Goal: Task Accomplishment & Management: Manage account settings

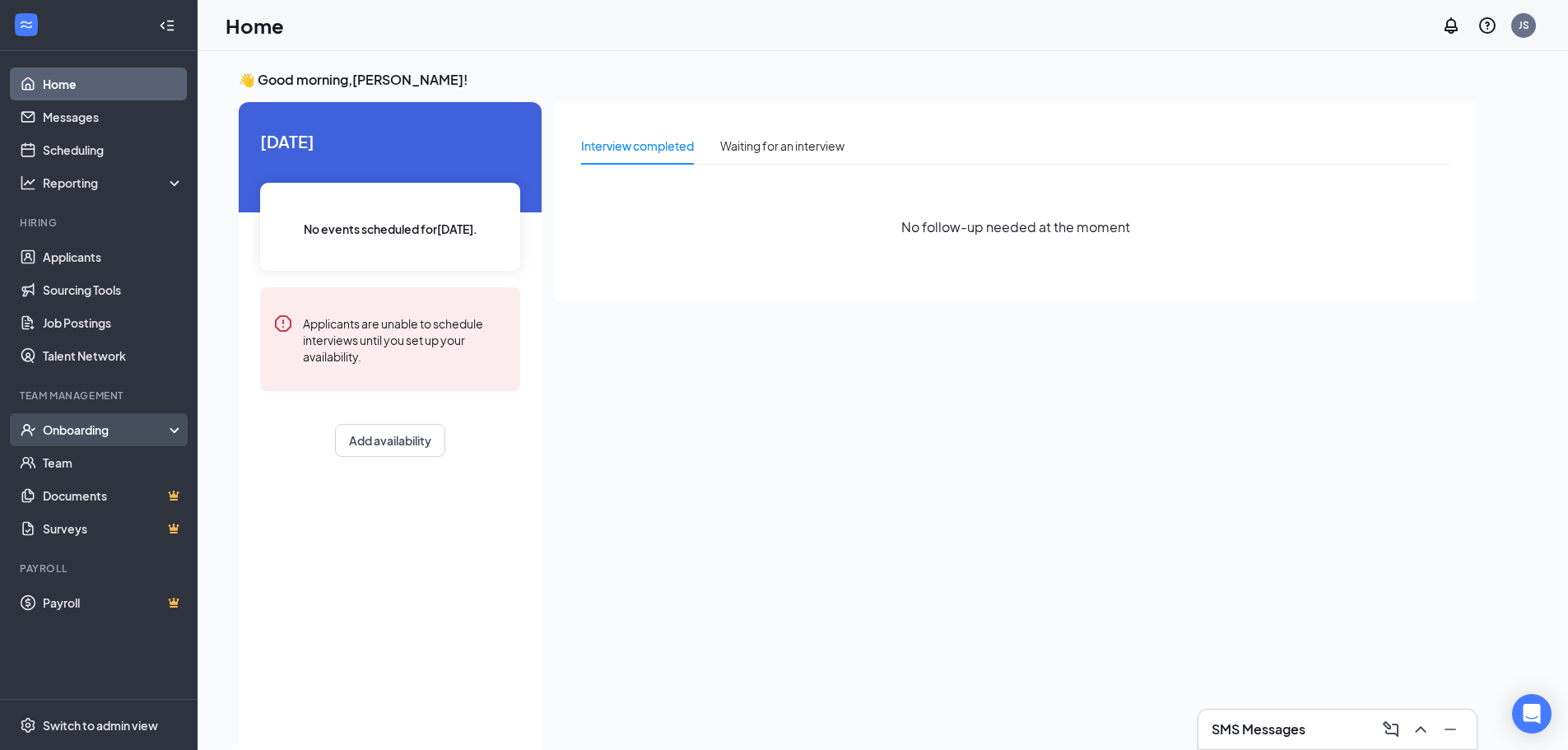
click at [96, 426] on div "Onboarding" at bounding box center [106, 429] width 127 height 17
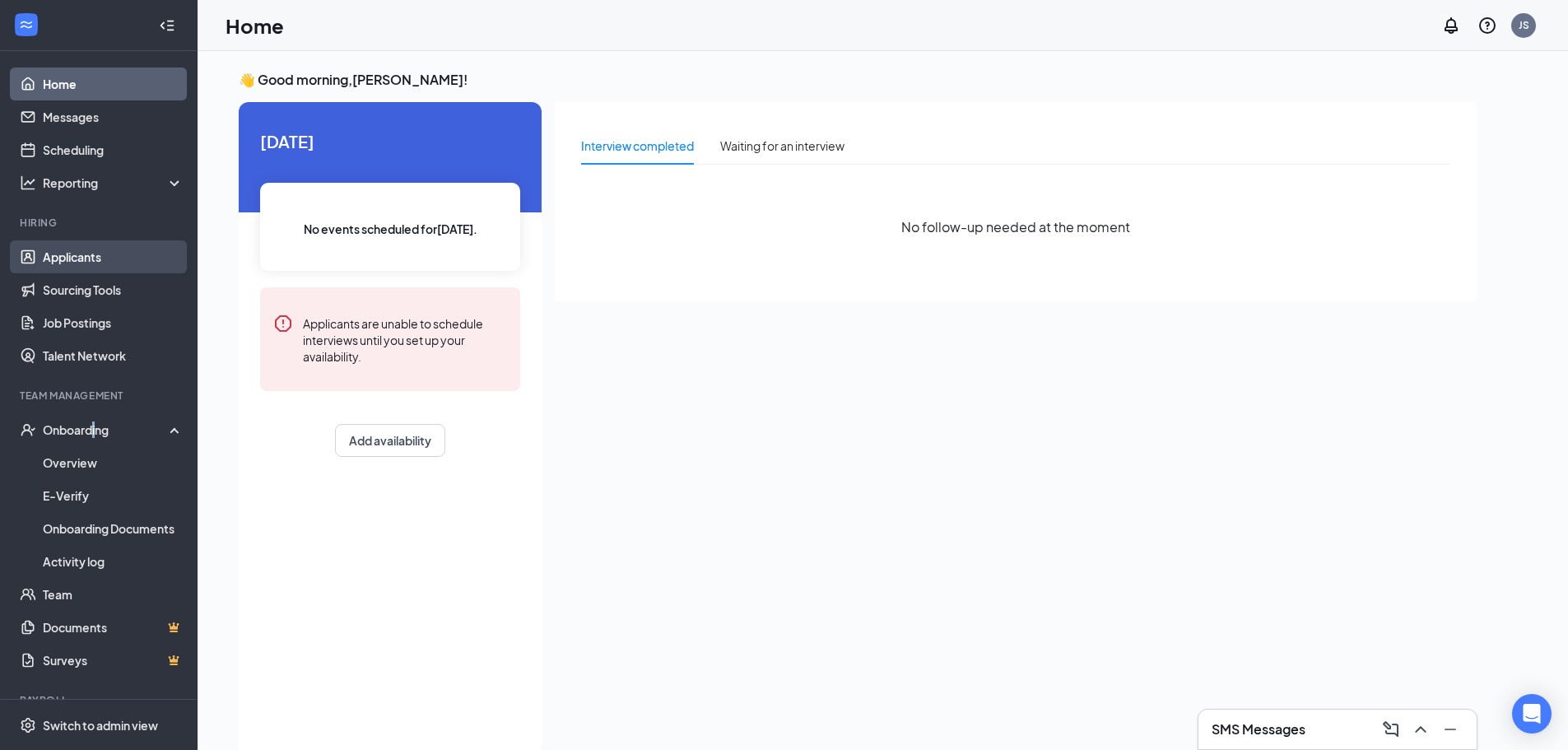
click at [92, 246] on link "Applicants" at bounding box center [113, 257] width 141 height 33
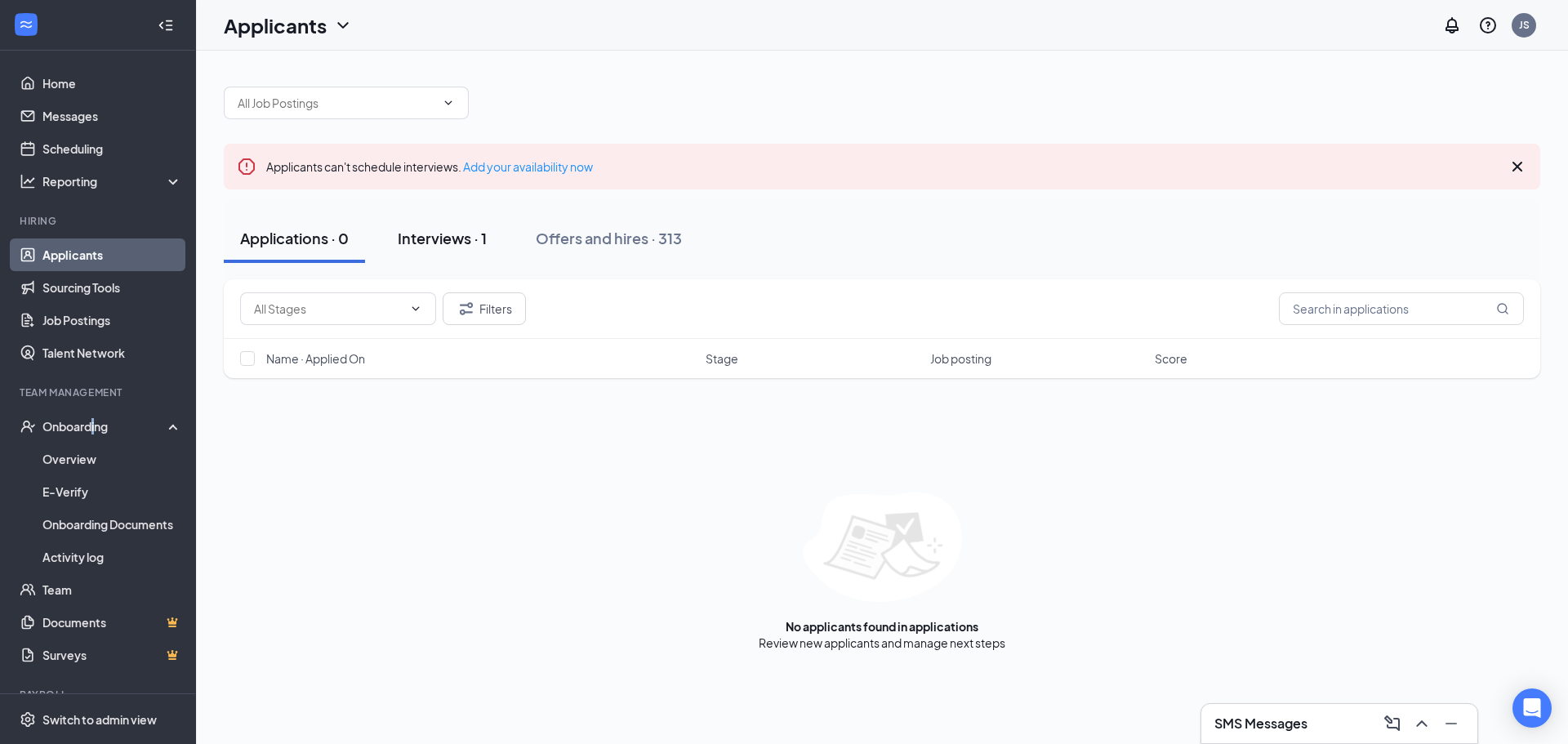
click at [466, 249] on button "Interviews · 1" at bounding box center [442, 238] width 121 height 49
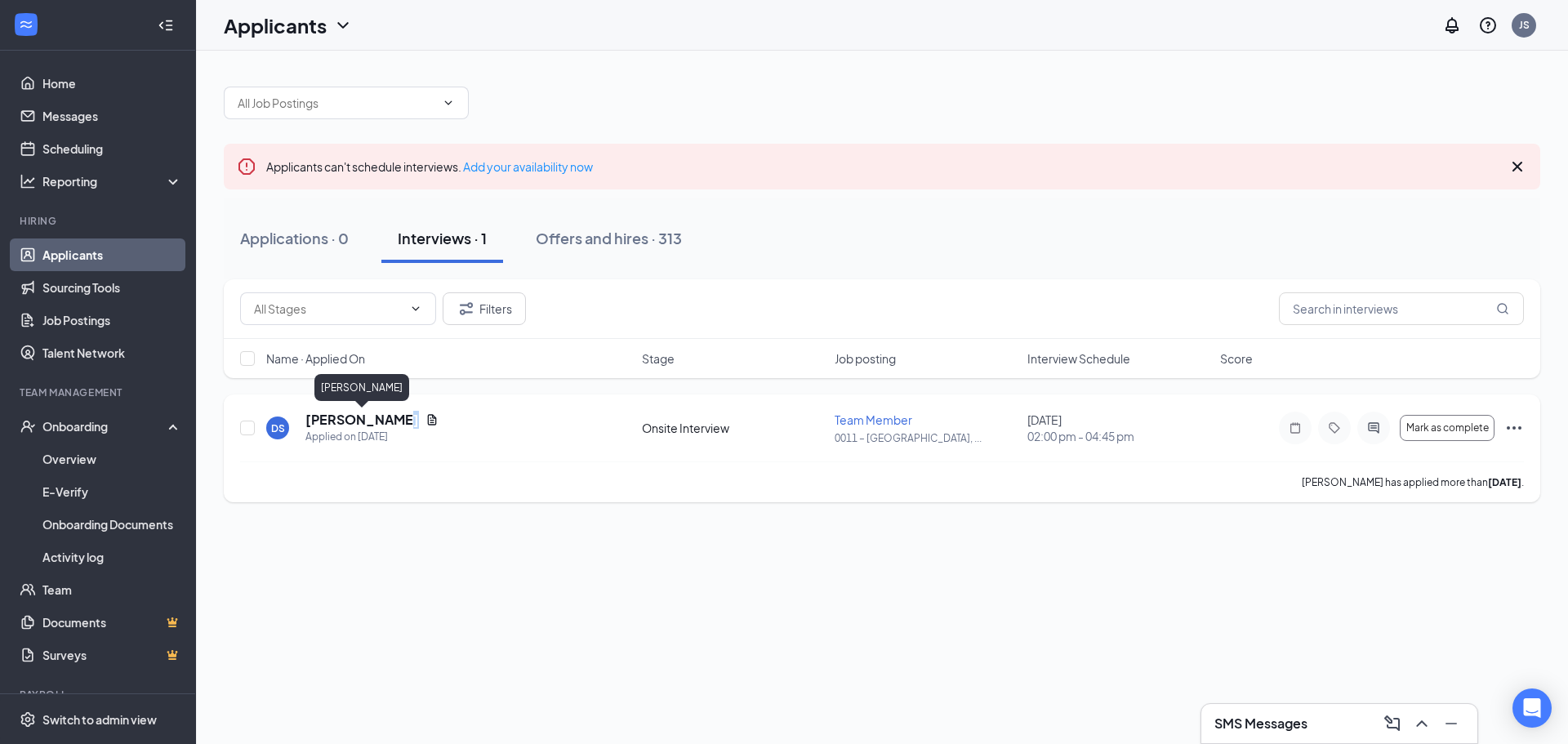
click at [388, 423] on h5 "[PERSON_NAME]" at bounding box center [362, 419] width 113 height 18
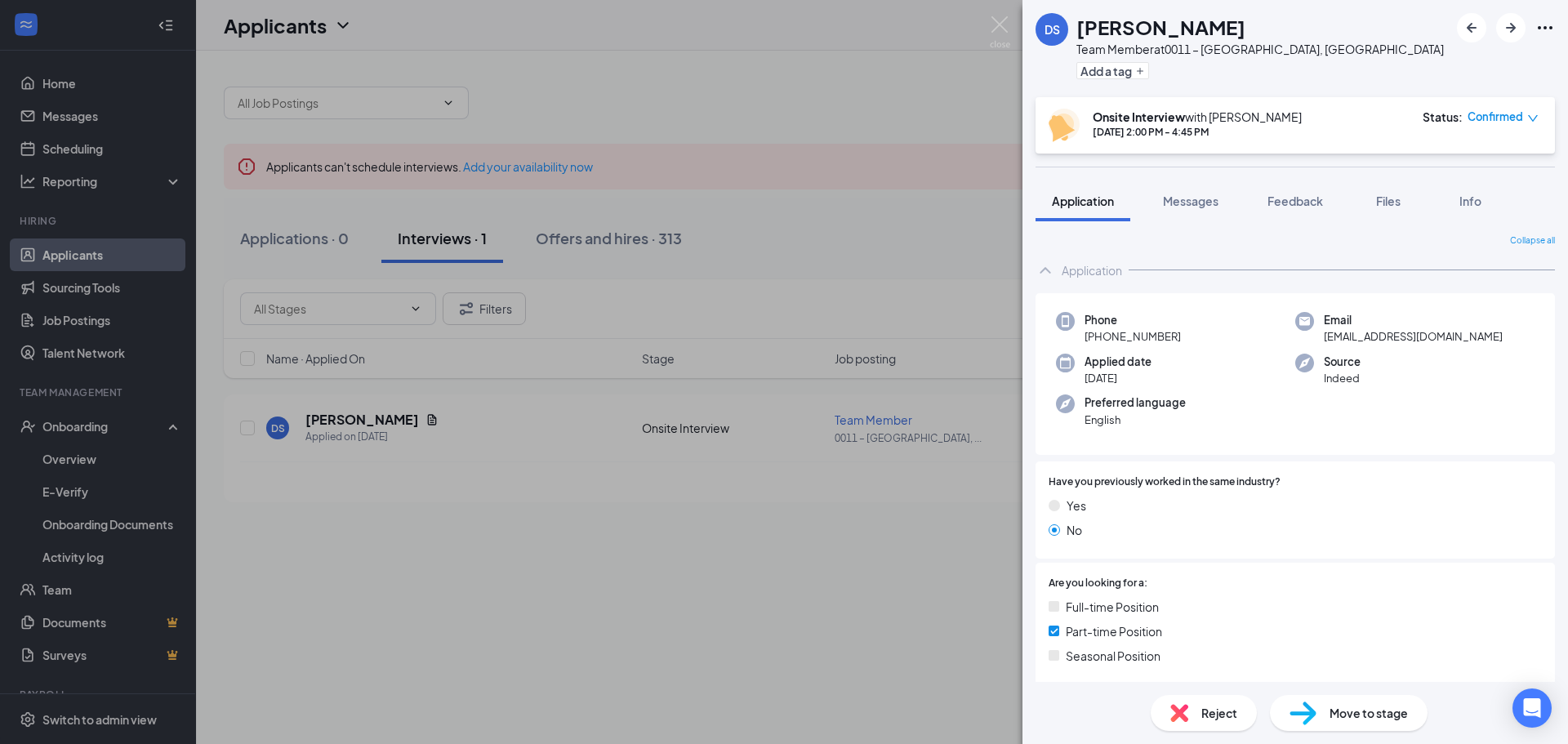
click at [1001, 14] on div "DS [PERSON_NAME] Team Member at 0011 – [GEOGRAPHIC_DATA], [GEOGRAPHIC_DATA] Add…" at bounding box center [784, 372] width 1568 height 744
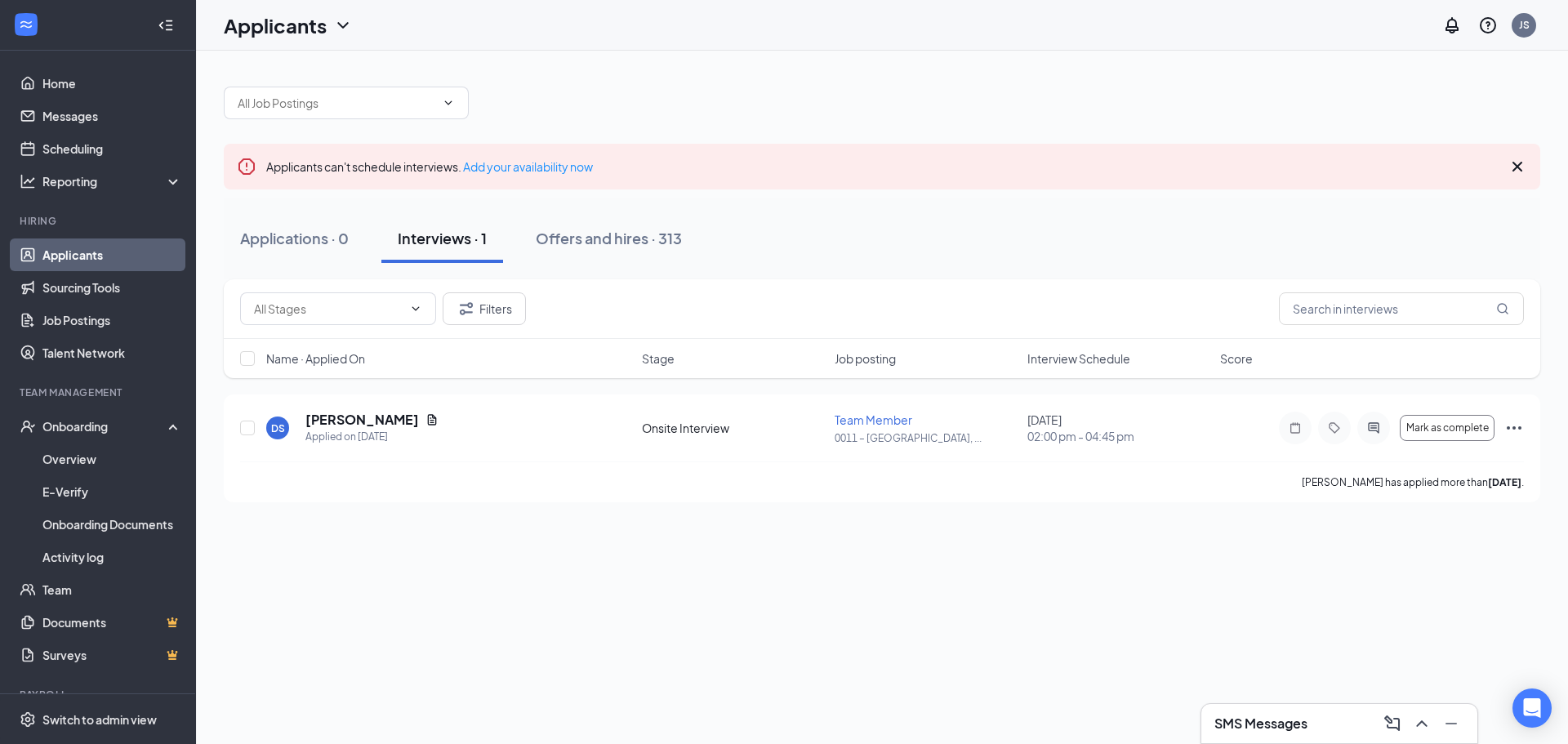
click at [1004, 18] on div "Applicants JS" at bounding box center [882, 25] width 1372 height 51
click at [95, 315] on link "Job Postings" at bounding box center [112, 320] width 140 height 33
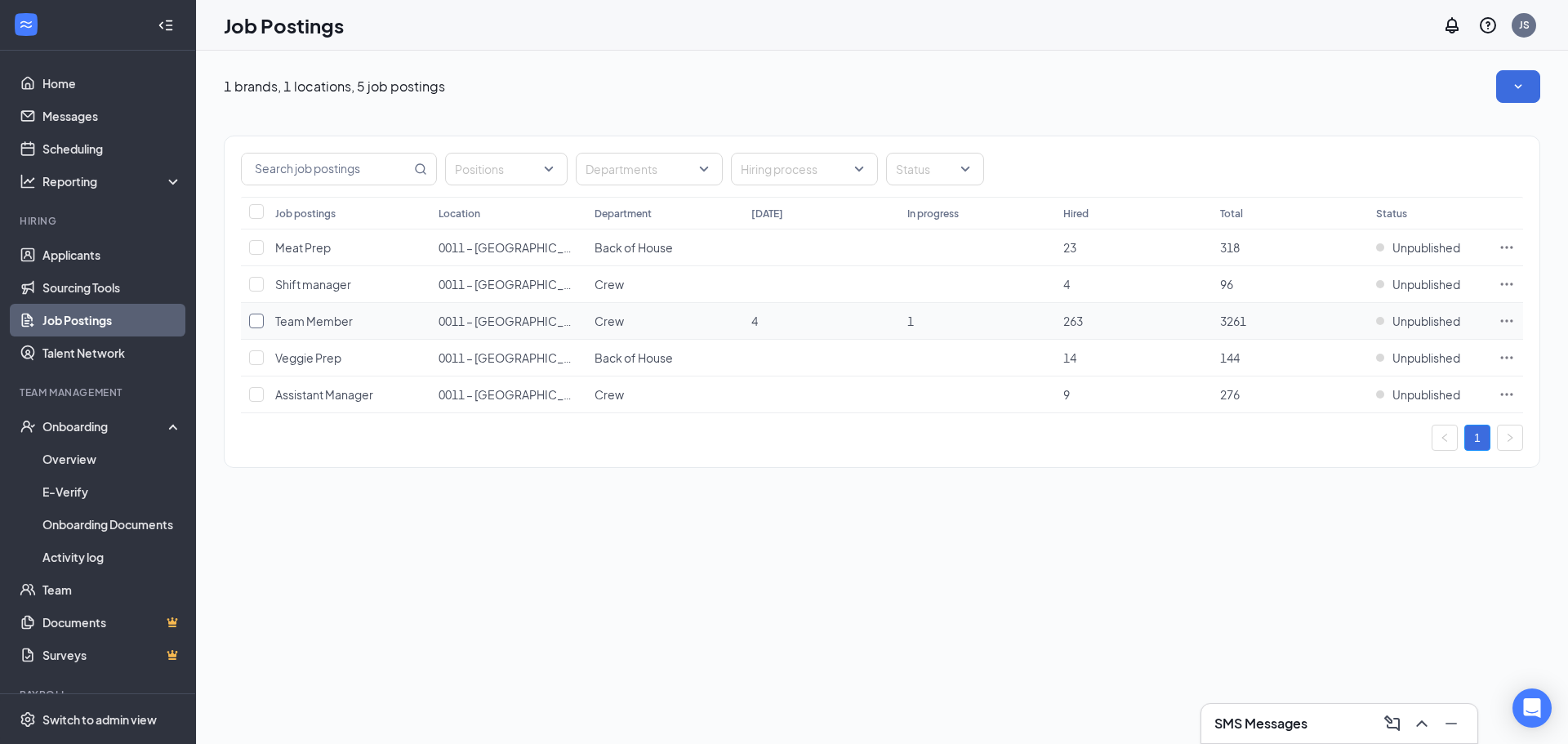
click at [252, 319] on input "checkbox" at bounding box center [257, 321] width 15 height 15
checkbox input "true"
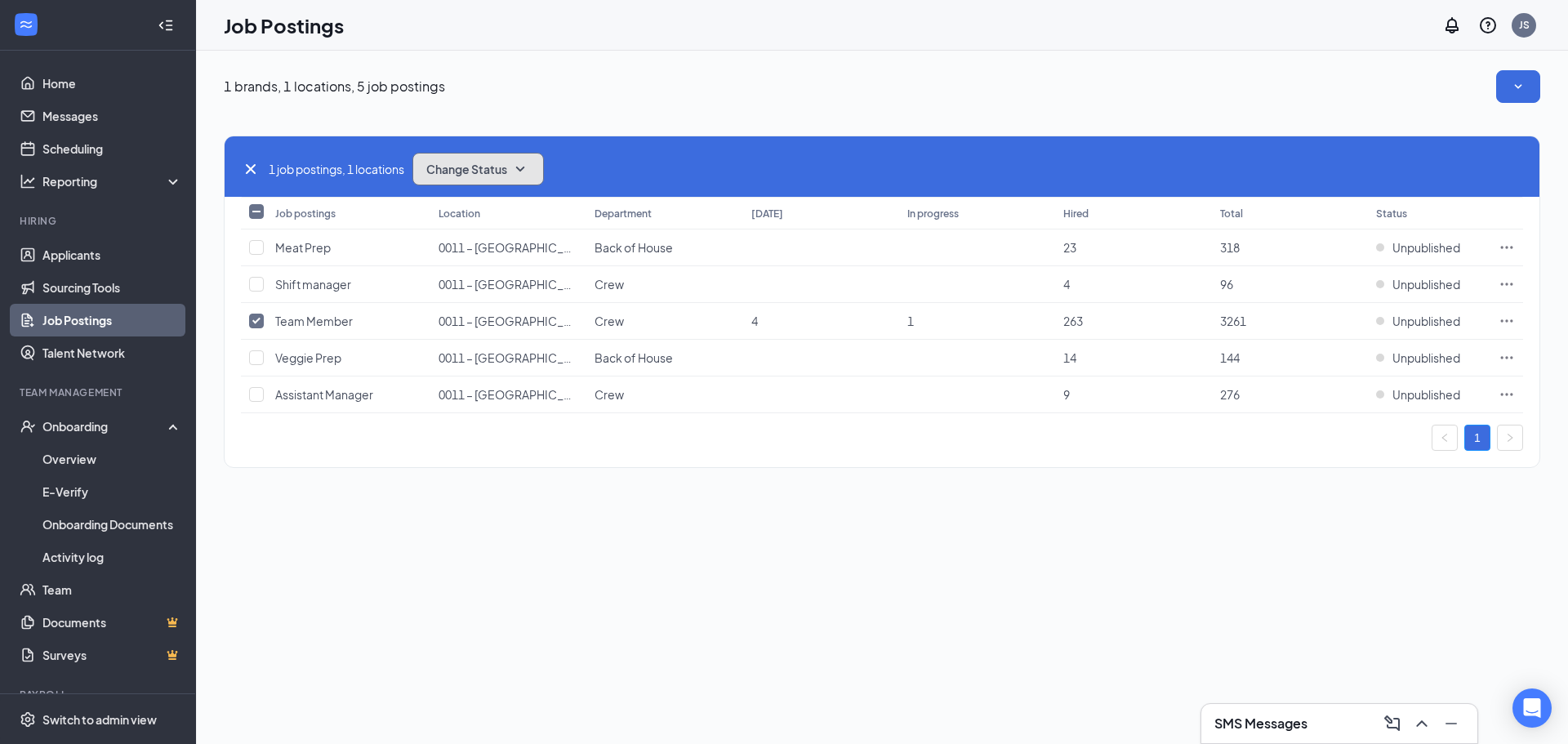
click at [530, 166] on icon "SmallChevronDown" at bounding box center [520, 168] width 19 height 19
click at [509, 216] on div "Publish" at bounding box center [514, 212] width 196 height 36
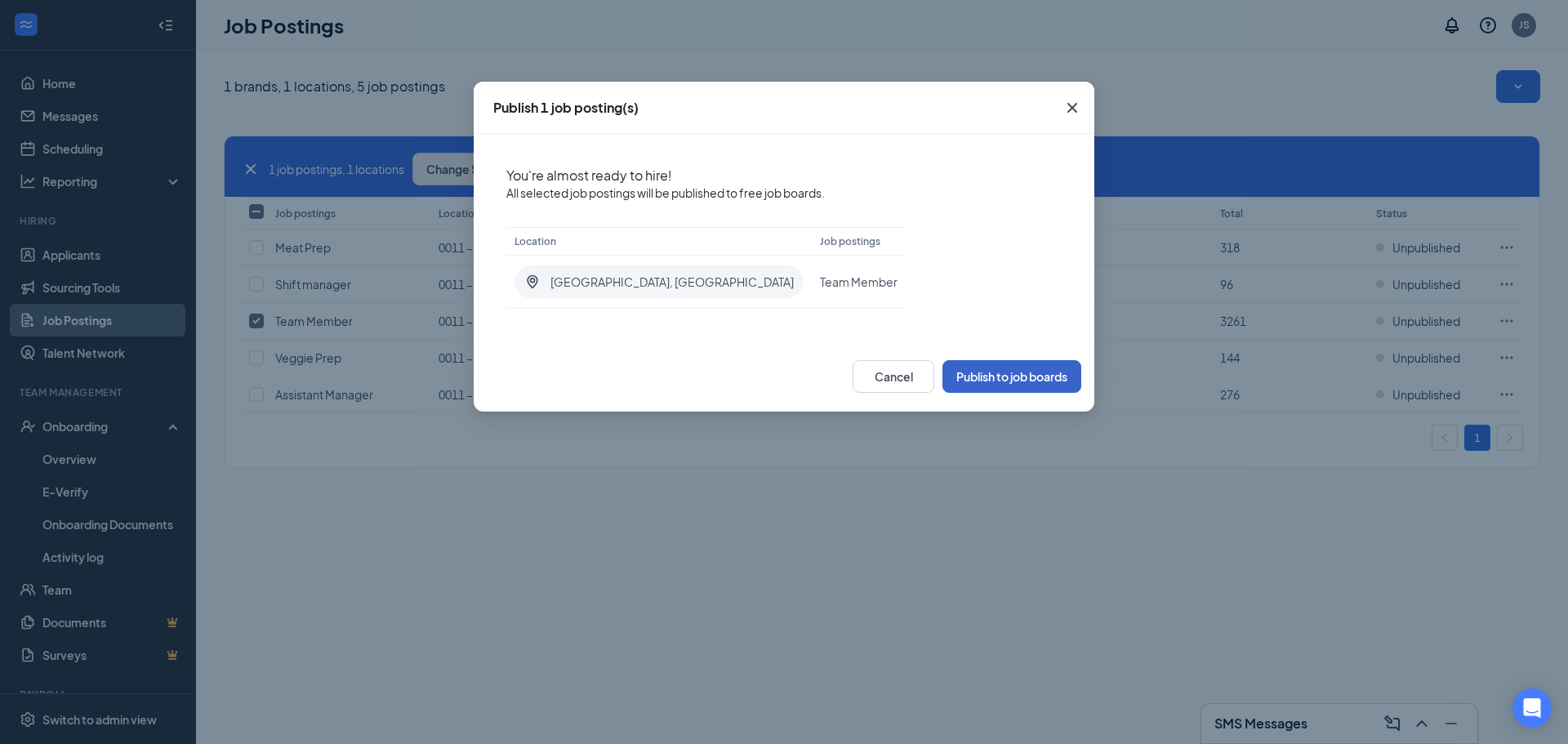
click at [999, 382] on button "Publish to job boards" at bounding box center [1011, 376] width 139 height 33
